Goal: Task Accomplishment & Management: Use online tool/utility

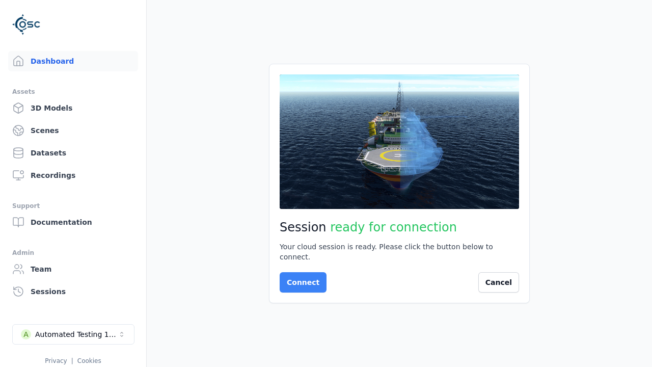
click at [300, 277] on button "Connect" at bounding box center [302, 282] width 47 height 20
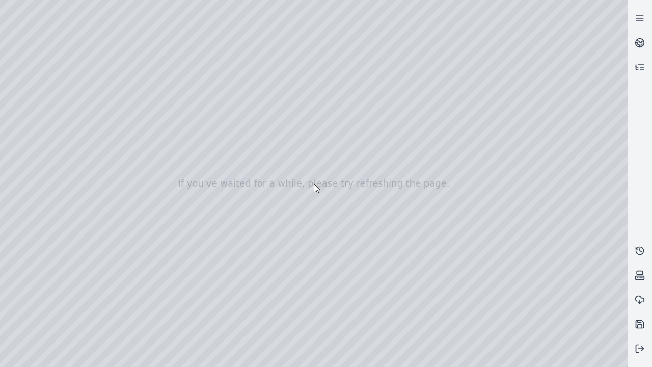
click at [22, 93] on div at bounding box center [313, 183] width 627 height 367
click at [22, 105] on div at bounding box center [313, 183] width 627 height 367
click at [170, 23] on div at bounding box center [313, 183] width 627 height 367
drag, startPoint x: 103, startPoint y: 68, endPoint x: 338, endPoint y: 251, distance: 297.8
click at [338, 251] on div at bounding box center [313, 183] width 627 height 367
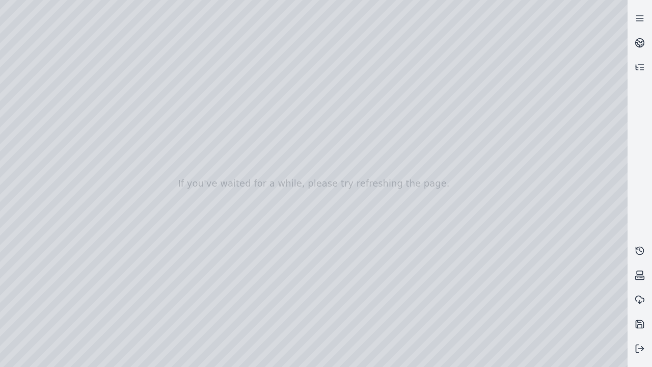
click at [310, 335] on div at bounding box center [313, 183] width 627 height 367
